Goal: Task Accomplishment & Management: Manage account settings

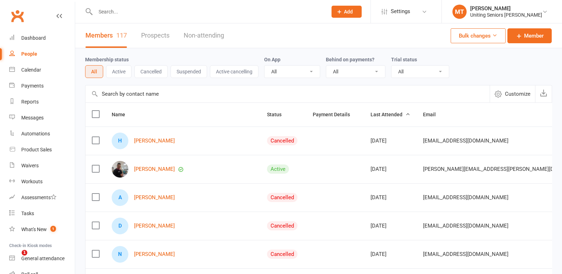
select select "100"
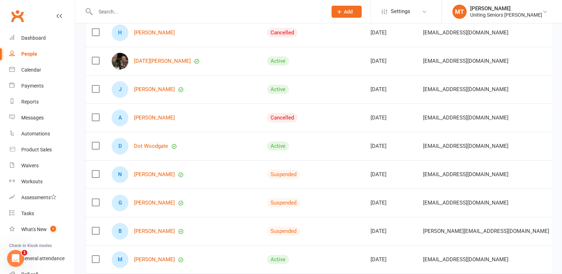
scroll to position [461, 0]
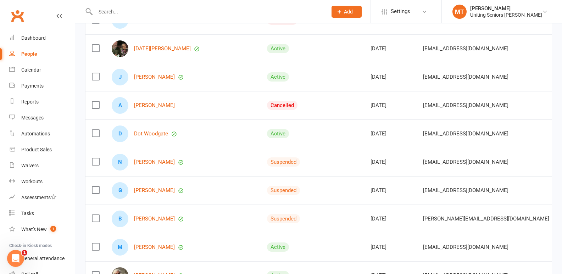
click at [152, 80] on div "J [PERSON_NAME]" at bounding box center [183, 77] width 143 height 17
click at [153, 78] on link "[PERSON_NAME]" at bounding box center [154, 77] width 41 height 6
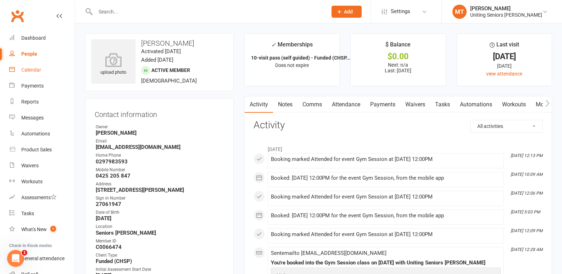
click at [33, 72] on div "Calendar" at bounding box center [31, 70] width 20 height 6
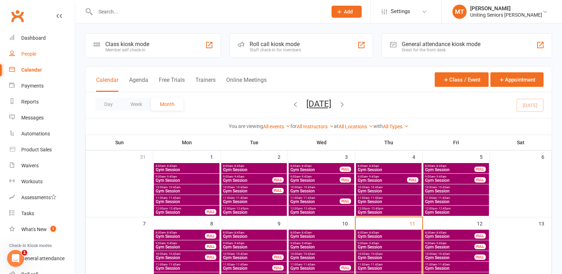
click at [18, 53] on link "People" at bounding box center [42, 54] width 66 height 16
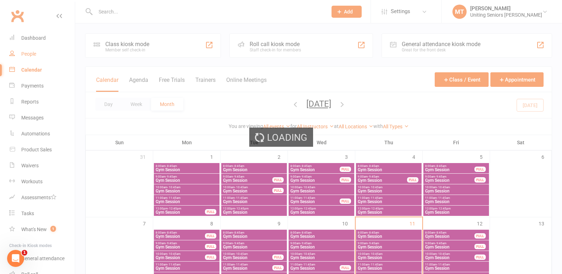
select select "100"
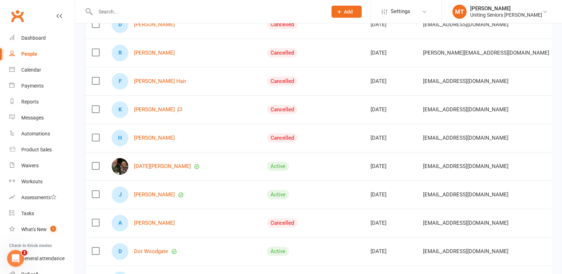
scroll to position [355, 0]
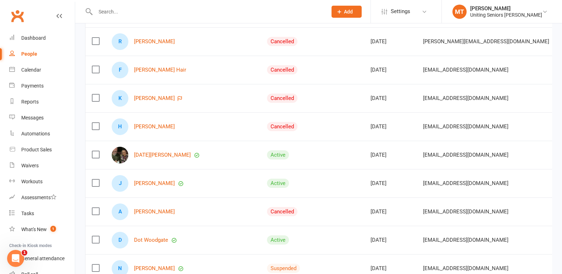
drag, startPoint x: 340, startPoint y: 180, endPoint x: 356, endPoint y: 183, distance: 16.3
click at [364, 183] on td "[DATE]" at bounding box center [390, 183] width 52 height 28
click at [371, 183] on div "[DATE]" at bounding box center [391, 183] width 40 height 6
drag, startPoint x: 335, startPoint y: 148, endPoint x: 341, endPoint y: 173, distance: 25.7
click at [364, 148] on td "[DATE]" at bounding box center [390, 155] width 52 height 28
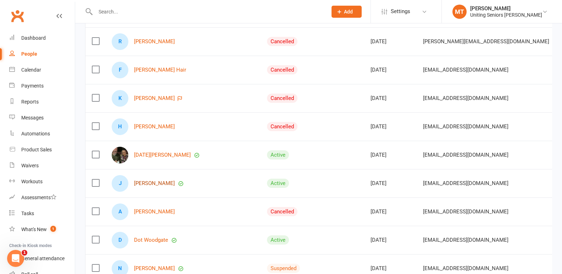
click at [146, 181] on link "[PERSON_NAME]" at bounding box center [154, 183] width 41 height 6
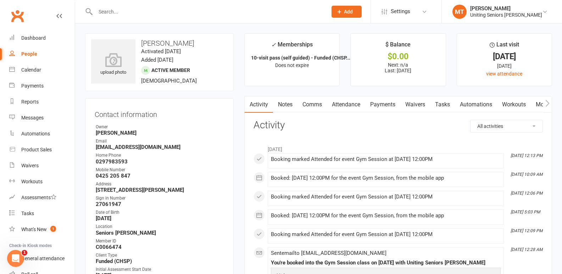
scroll to position [35, 0]
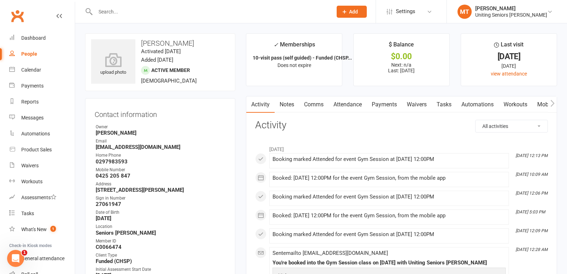
select select "100"
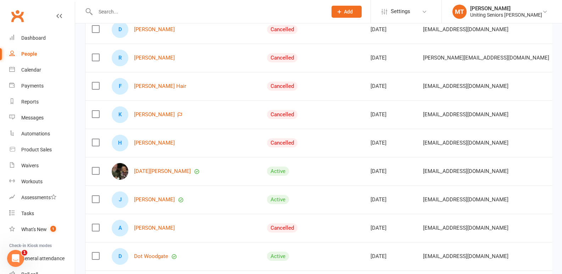
scroll to position [355, 0]
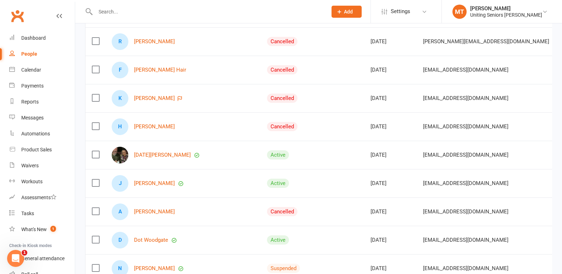
click at [155, 220] on div "A [PERSON_NAME]" at bounding box center [183, 212] width 143 height 17
click at [155, 184] on link "[PERSON_NAME]" at bounding box center [154, 183] width 41 height 6
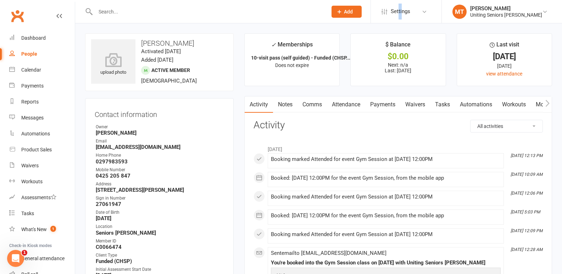
click at [409, 9] on li "Settings Membership Plans Event Templates Appointment Types Mobile App Website …" at bounding box center [406, 11] width 71 height 23
click at [372, 85] on li "$ Balance $0.00 Next: n/a Last: [DATE]" at bounding box center [397, 59] width 95 height 53
click at [341, 101] on link "Attendance" at bounding box center [346, 104] width 38 height 16
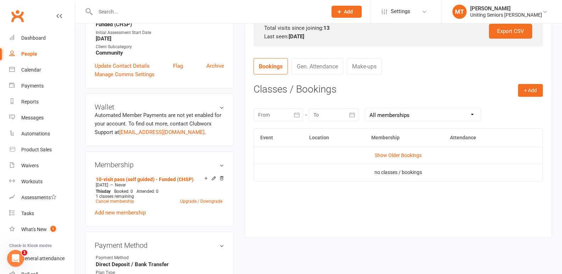
scroll to position [284, 0]
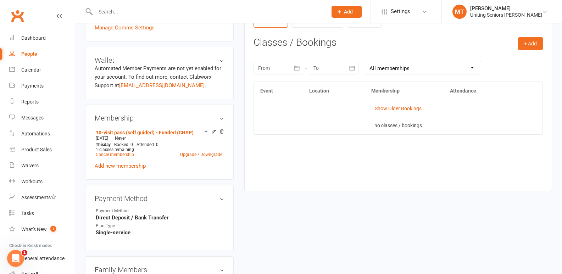
click at [519, 178] on div "Event Location Membership Attendance Show Older Bookings no classes / bookings" at bounding box center [398, 131] width 289 height 99
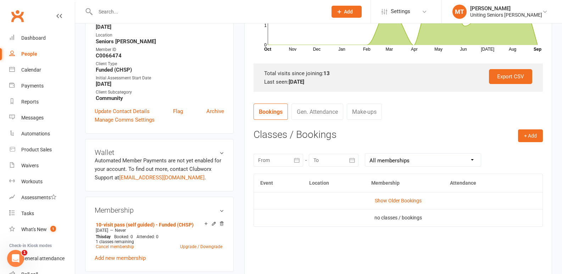
scroll to position [177, 0]
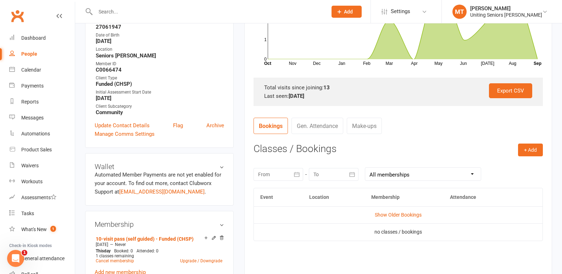
drag, startPoint x: 301, startPoint y: 102, endPoint x: 394, endPoint y: 104, distance: 92.2
click at [387, 102] on div "Export CSV Total visits since joining: 13 Last seen: [DATE]" at bounding box center [398, 92] width 289 height 28
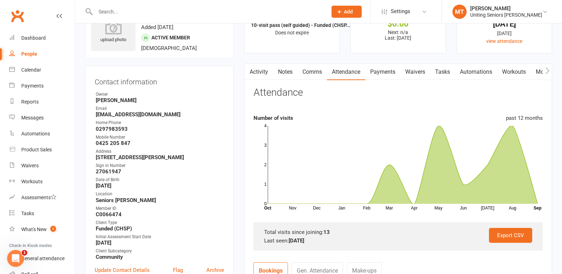
scroll to position [0, 0]
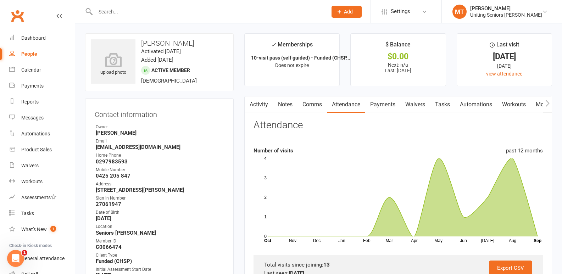
click at [115, 14] on input "text" at bounding box center [207, 12] width 229 height 10
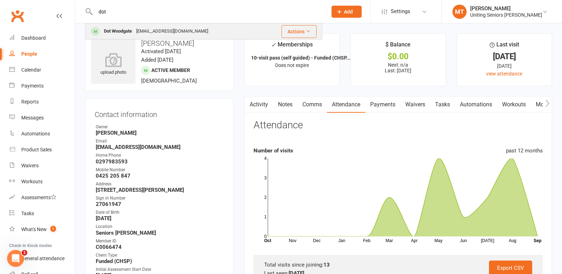
type input "dot"
click at [114, 28] on div "Dot Woodgate" at bounding box center [118, 31] width 32 height 10
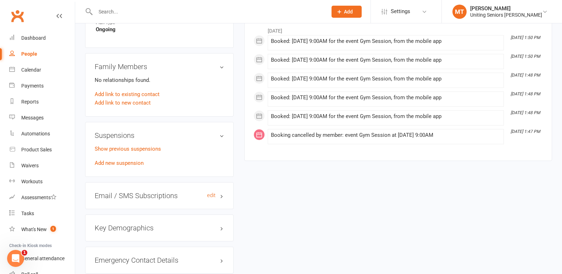
scroll to position [496, 0]
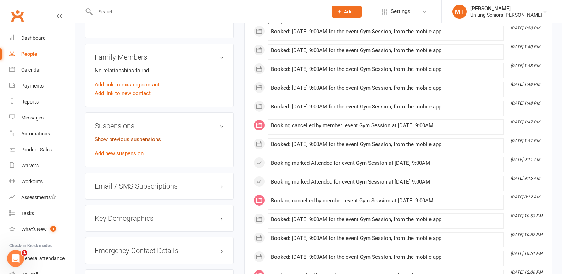
click at [130, 139] on link "Show previous suspensions" at bounding box center [128, 139] width 66 height 6
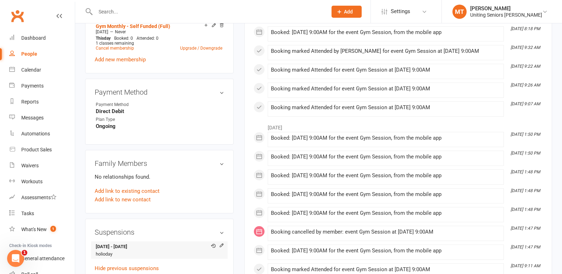
scroll to position [284, 0]
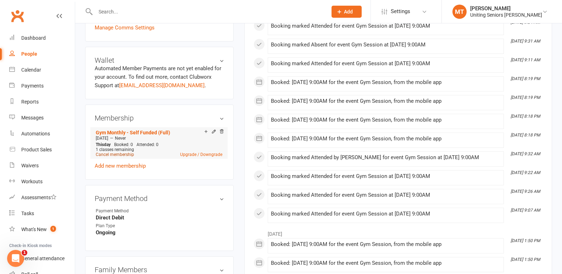
click at [123, 155] on link "Cancel membership" at bounding box center [115, 154] width 38 height 5
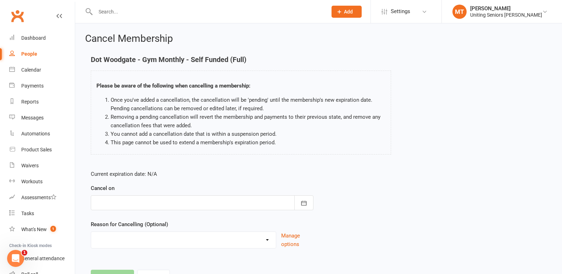
click at [148, 210] on div at bounding box center [202, 202] width 223 height 15
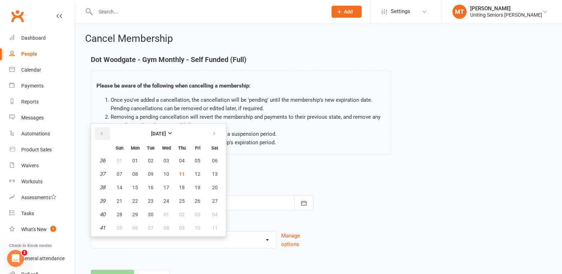
click at [107, 132] on button "button" at bounding box center [102, 133] width 15 height 13
click at [140, 212] on button "25" at bounding box center [135, 214] width 15 height 13
type input "[DATE]"
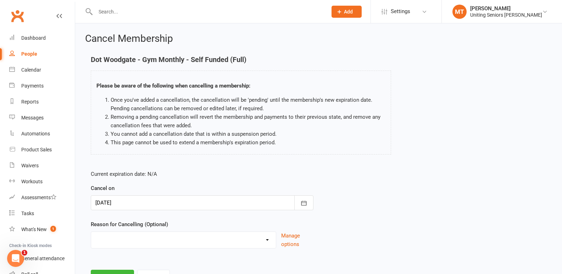
click at [139, 202] on div at bounding box center [202, 202] width 223 height 15
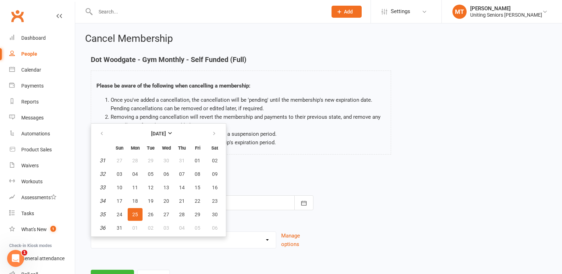
click at [37, 58] on link "People" at bounding box center [42, 54] width 66 height 16
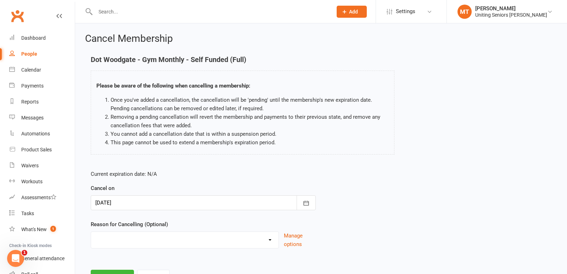
select select "100"
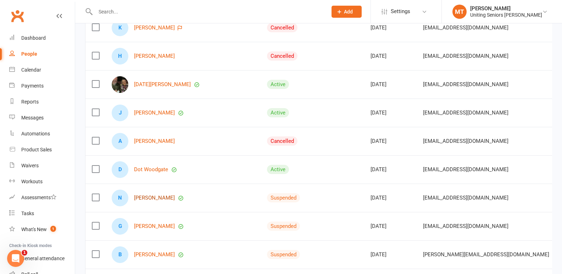
scroll to position [426, 0]
click at [152, 168] on link "Dot Woodgate" at bounding box center [151, 169] width 34 height 6
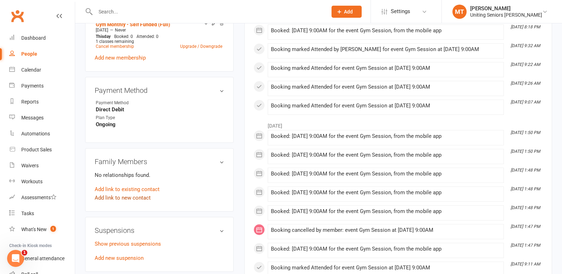
scroll to position [426, 0]
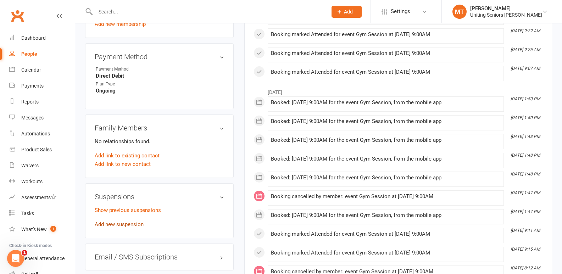
click at [122, 223] on link "Add new suspension" at bounding box center [119, 224] width 49 height 6
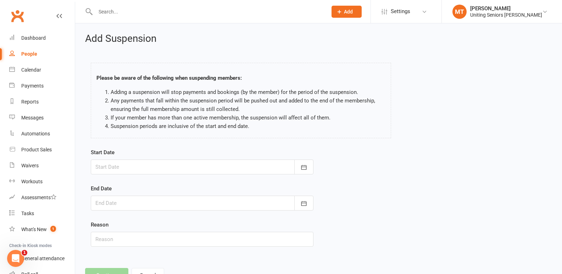
click at [193, 177] on form "Start Date [DATE] Sun Mon Tue Wed Thu Fri Sat 36 31 01 02 03 04 05 06 37 07 08 …" at bounding box center [202, 197] width 223 height 99
click at [192, 173] on div at bounding box center [202, 167] width 223 height 15
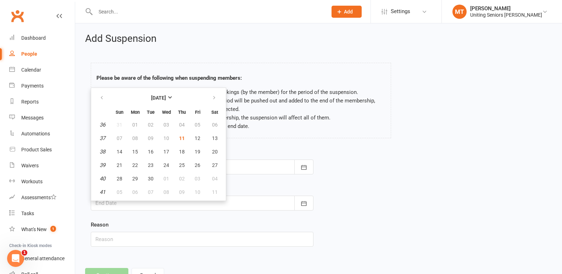
click at [270, 119] on li "If your member has more than one active membership, the suspension will affect …" at bounding box center [248, 117] width 275 height 9
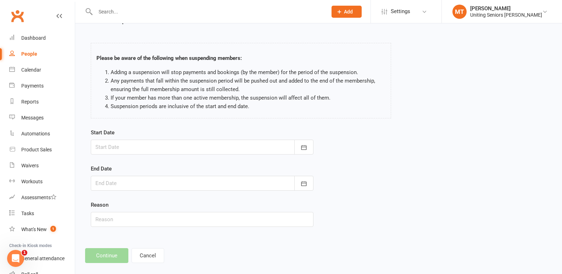
scroll to position [29, 0]
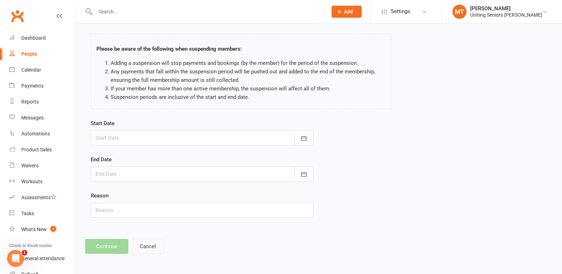
click at [151, 250] on button "Cancel" at bounding box center [148, 246] width 33 height 15
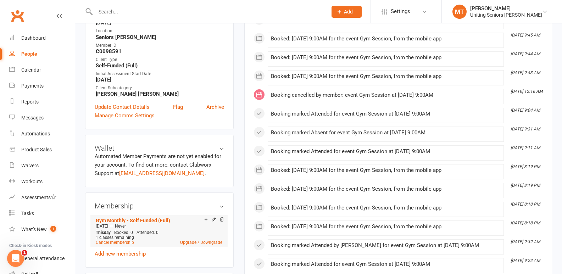
scroll to position [213, 0]
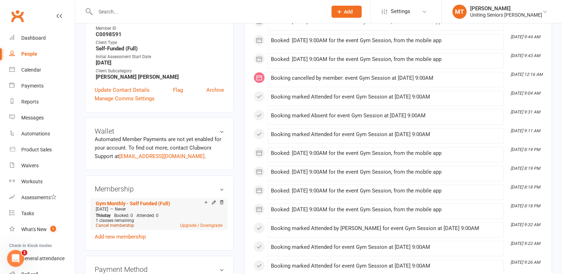
click at [127, 225] on link "Cancel membership" at bounding box center [115, 225] width 38 height 5
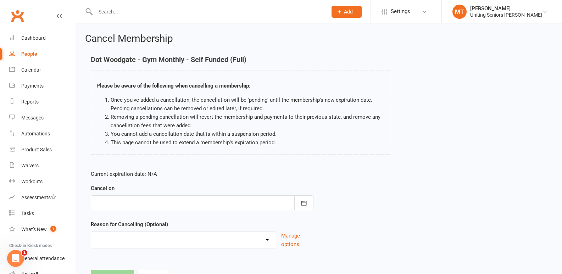
click at [134, 200] on div at bounding box center [202, 202] width 223 height 15
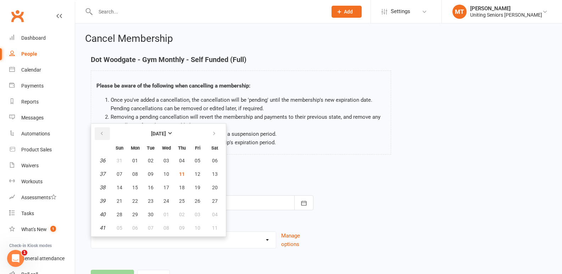
click at [99, 132] on button "button" at bounding box center [102, 133] width 15 height 13
click at [183, 214] on span "28" at bounding box center [182, 215] width 6 height 6
type input "[DATE]"
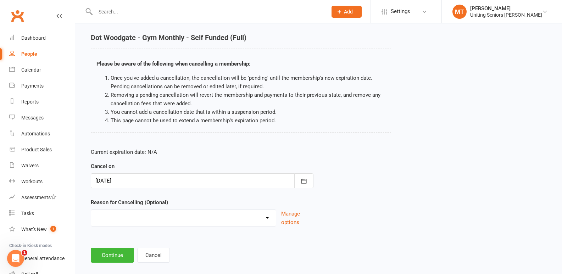
scroll to position [32, 0]
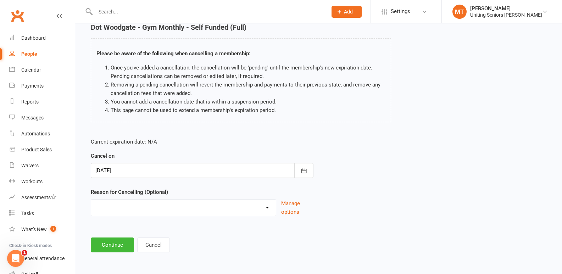
drag, startPoint x: 175, startPoint y: 210, endPoint x: 170, endPoint y: 216, distance: 7.5
click at [175, 210] on select "Finish 10Vp Holiday Injury Other reason" at bounding box center [183, 207] width 185 height 14
click at [127, 206] on select "Finish 10Vp Holiday Injury Other reason" at bounding box center [183, 207] width 185 height 14
select select "1"
click at [91, 200] on select "Finish 10Vp Holiday Injury Other reason" at bounding box center [183, 207] width 185 height 14
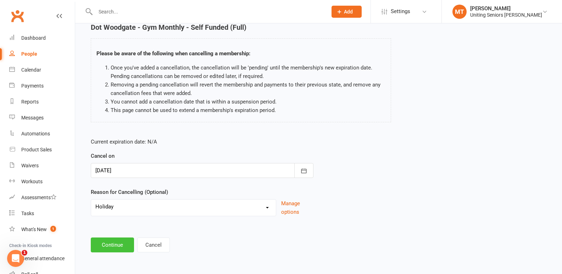
click at [116, 244] on button "Continue" at bounding box center [112, 245] width 43 height 15
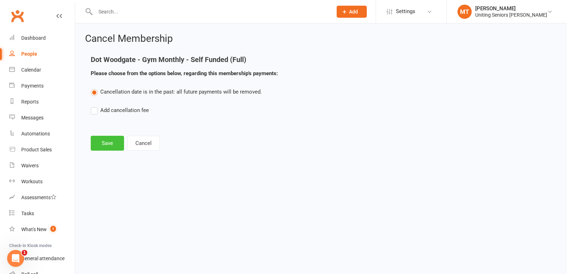
click at [107, 146] on button "Save" at bounding box center [107, 143] width 33 height 15
